Goal: Task Accomplishment & Management: Manage account settings

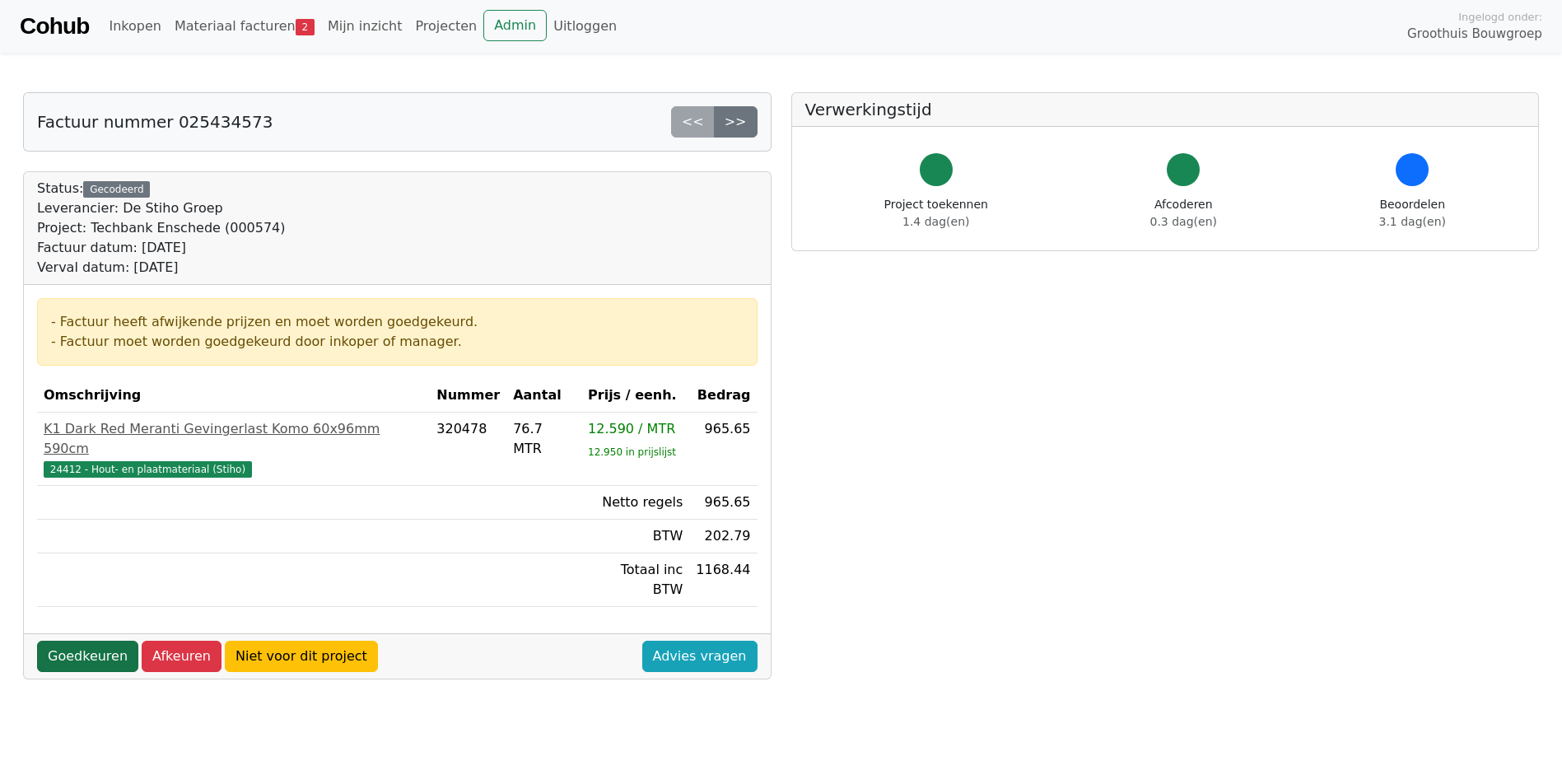
click at [91, 640] on link "Goedkeuren" at bounding box center [87, 655] width 101 height 31
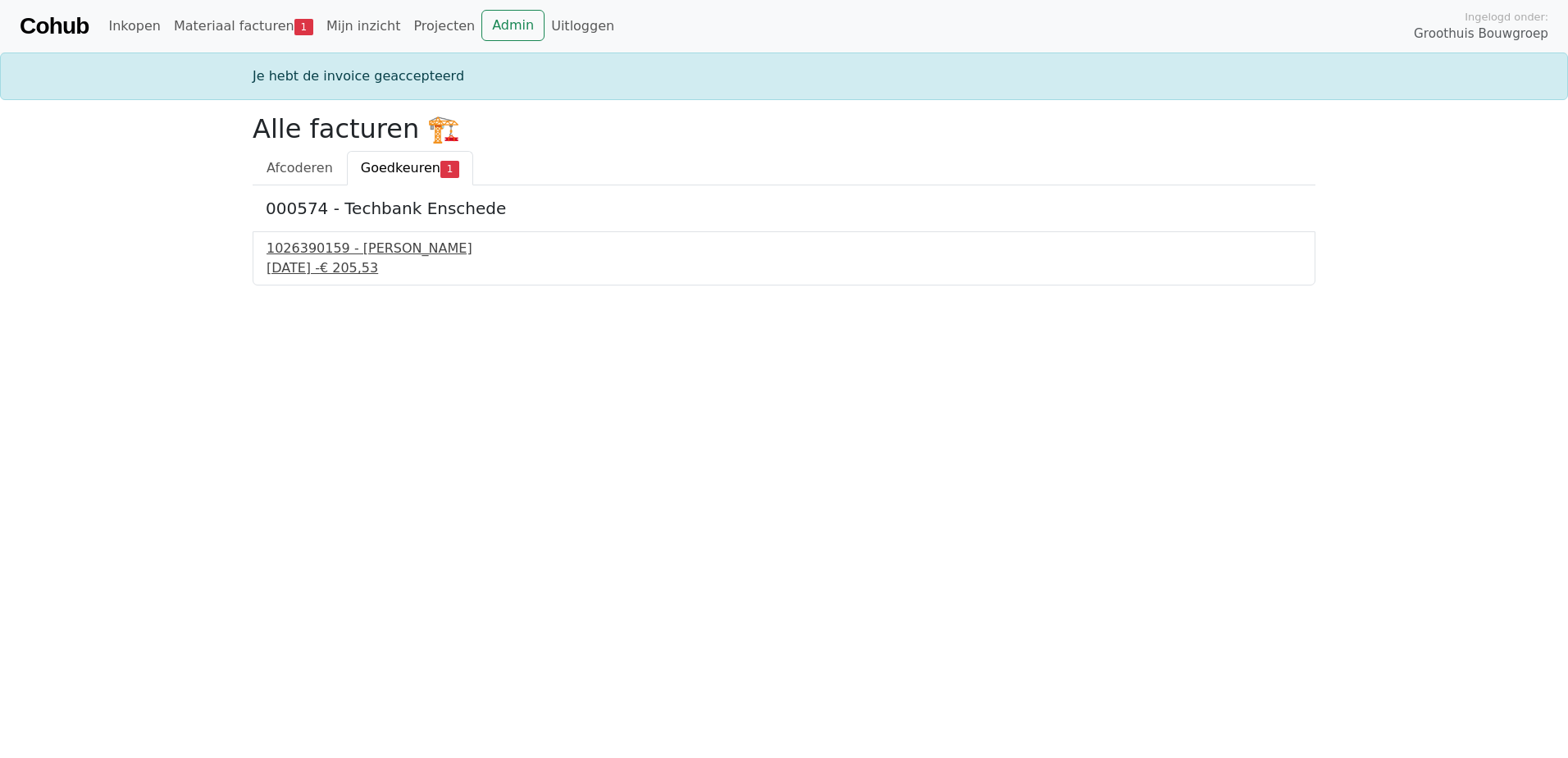
click at [378, 264] on span "€ 205,53" at bounding box center [349, 268] width 58 height 16
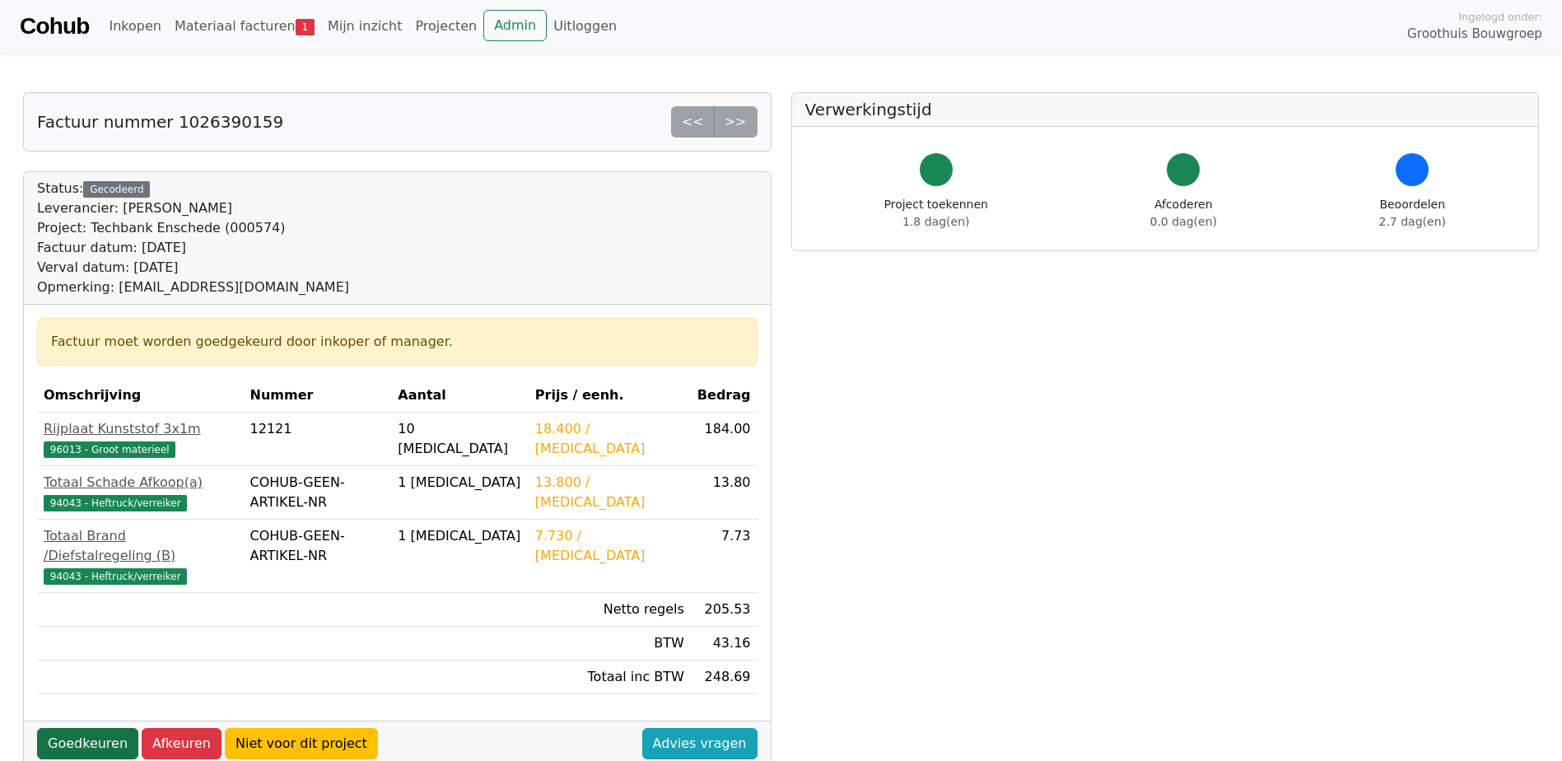
click at [109, 728] on link "Goedkeuren" at bounding box center [87, 743] width 101 height 31
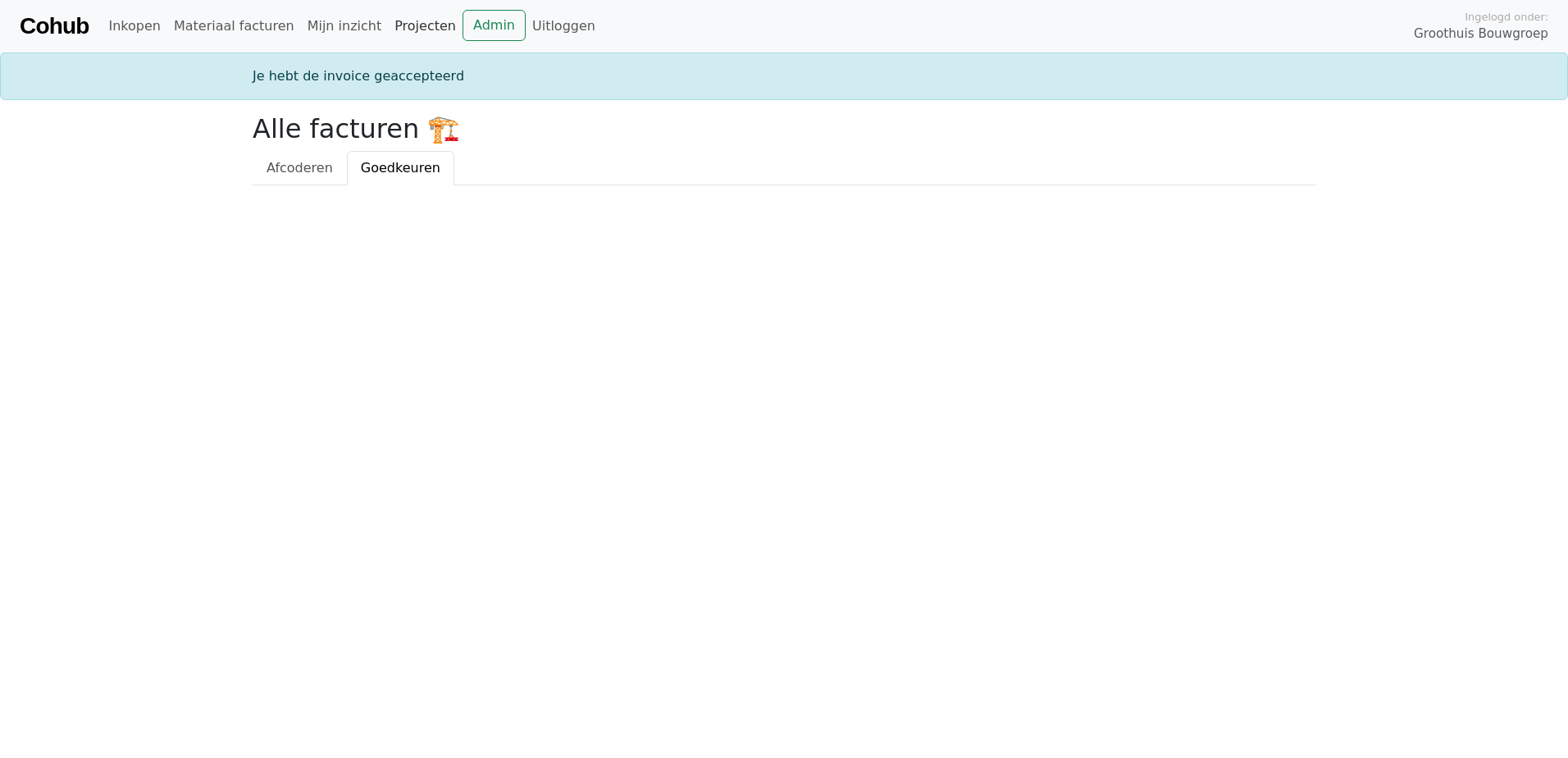
click at [388, 28] on link "Projecten" at bounding box center [424, 26] width 75 height 33
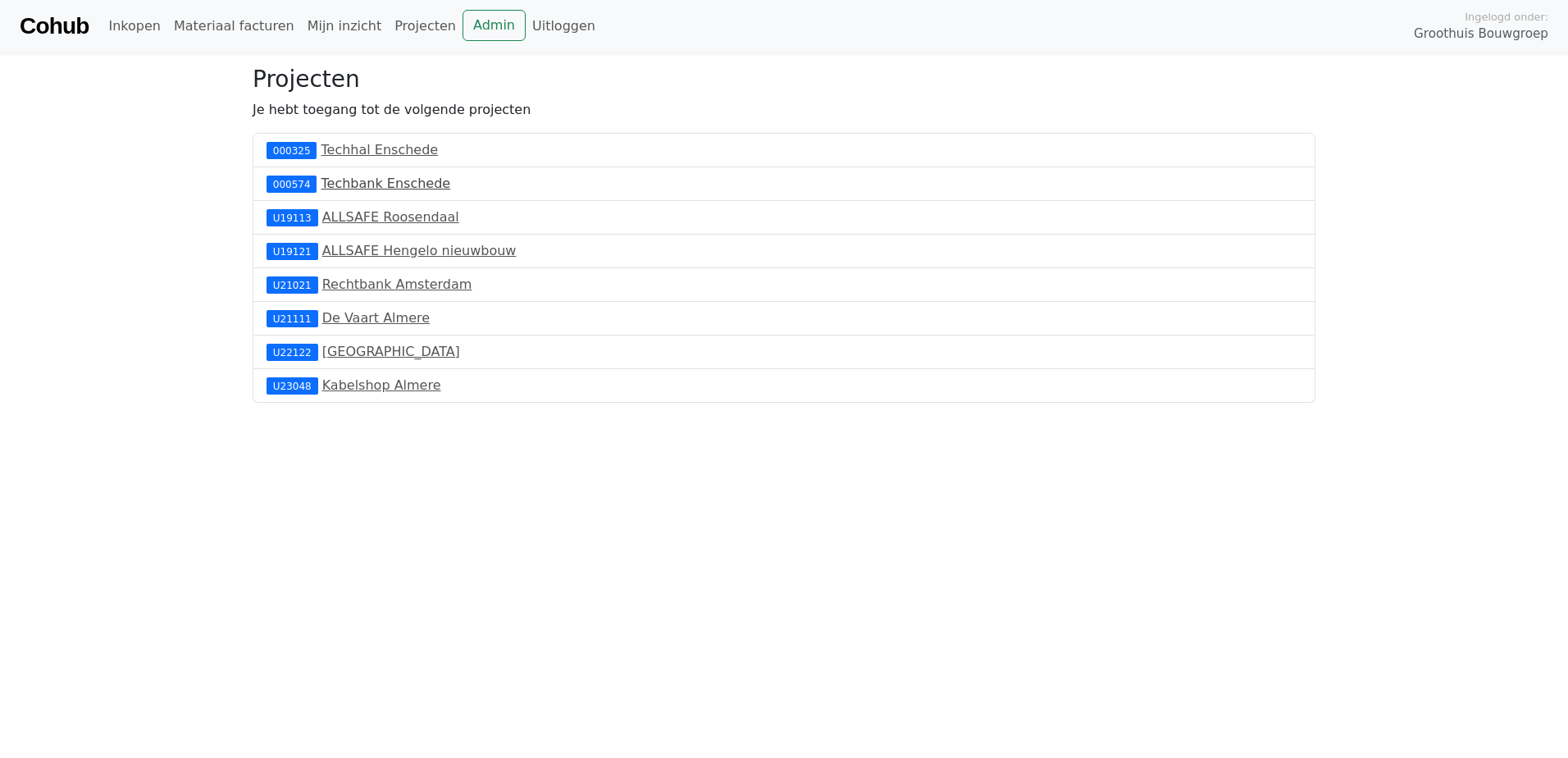
click at [375, 180] on link "Techbank Enschede" at bounding box center [387, 183] width 130 height 16
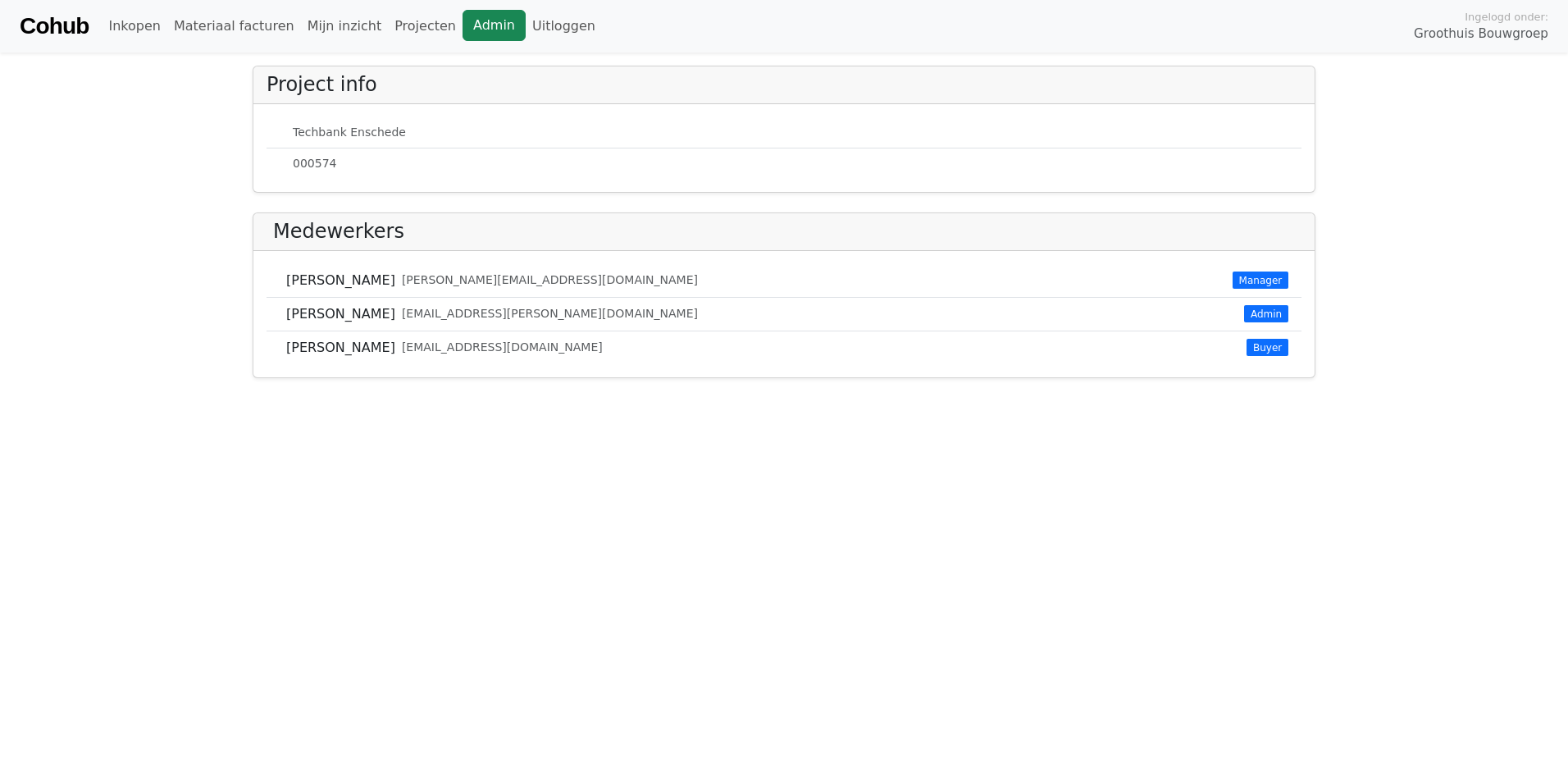
click at [462, 18] on link "Admin" at bounding box center [493, 25] width 63 height 31
